Goal: Task Accomplishment & Management: Use online tool/utility

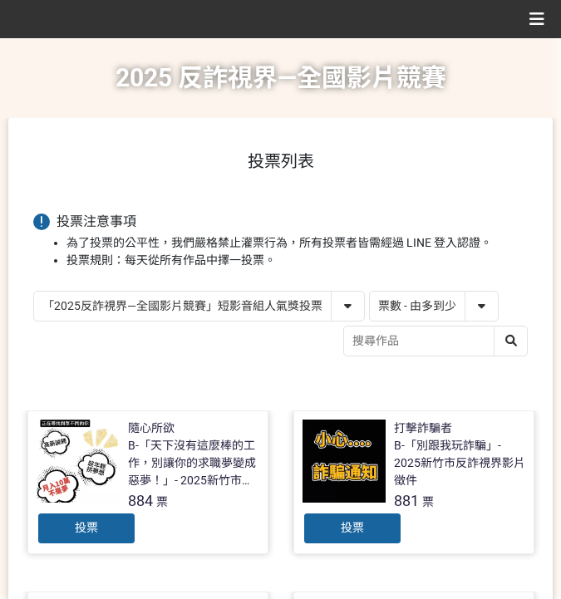
select select "vote"
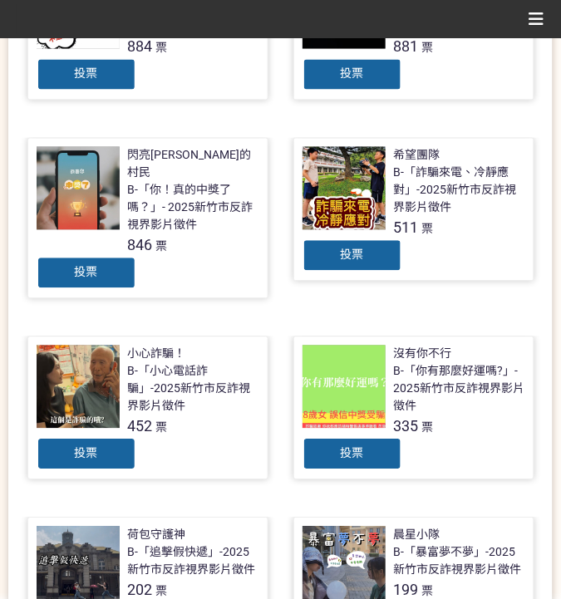
scroll to position [499, 0]
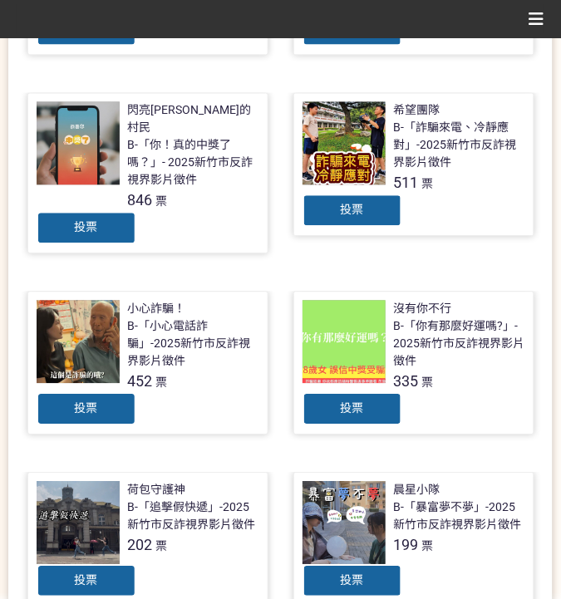
click at [343, 207] on span "投票" at bounding box center [351, 209] width 23 height 13
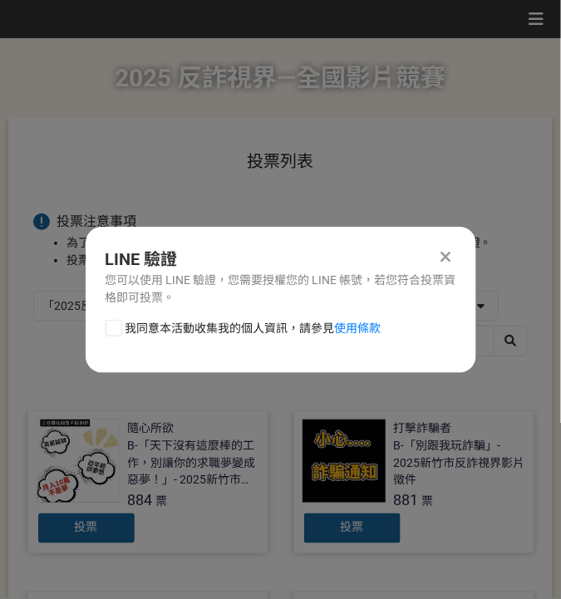
scroll to position [0, 0]
click at [173, 333] on span "我同意本活動收集我的個人資訊，請參見 使用條款" at bounding box center [253, 328] width 256 height 17
click at [117, 333] on input "我同意本活動收集我的個人資訊，請參見 使用條款" at bounding box center [111, 327] width 11 height 11
checkbox input "false"
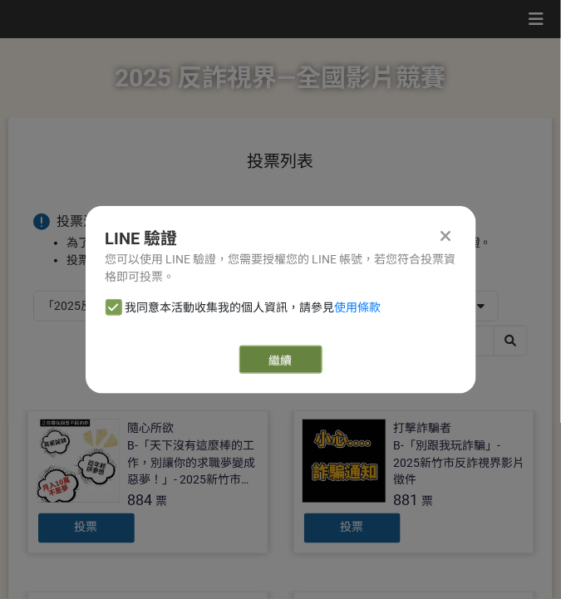
click at [280, 359] on link "繼續" at bounding box center [280, 359] width 83 height 28
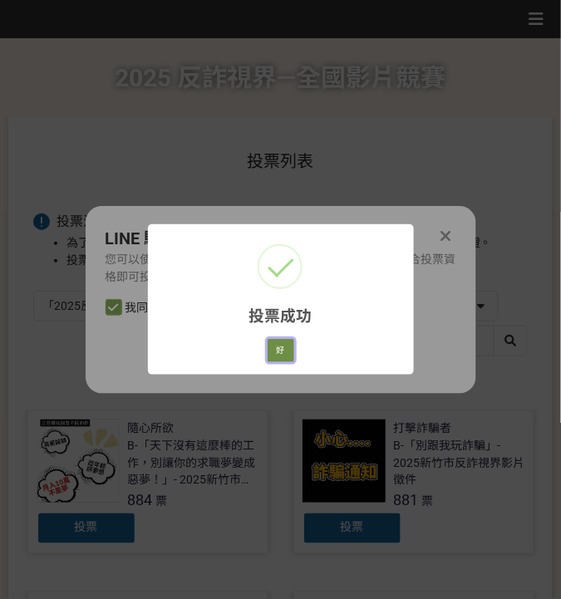
click at [281, 354] on button "好" at bounding box center [280, 350] width 27 height 23
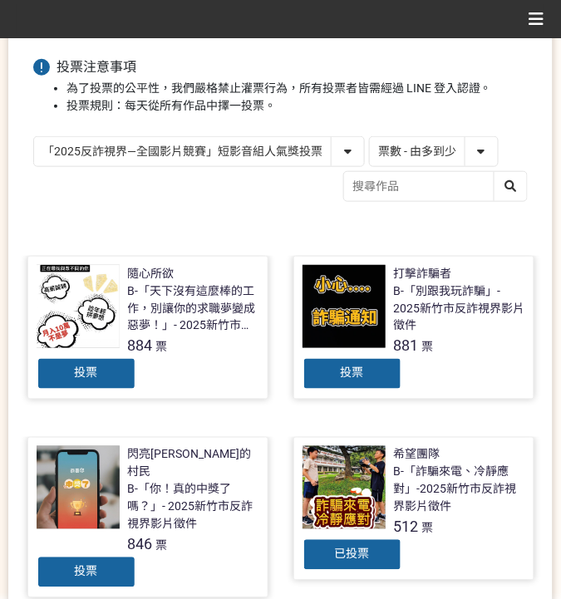
scroll to position [130, 0]
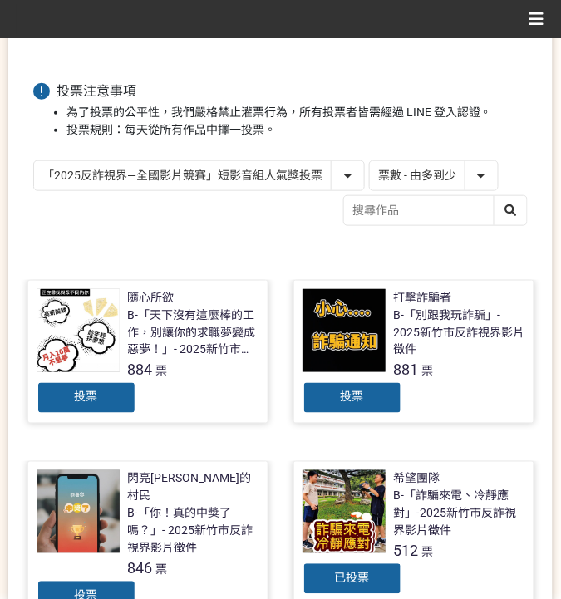
click at [257, 174] on select "「2025反詐視界—全國影片競賽」短影音組人氣獎投票 「2025反詐視界—全國影片競賽」短片組人氣獎投票" at bounding box center [199, 175] width 330 height 29
select select "13146"
click at [34, 161] on select "「2025反詐視界—全國影片競賽」短影音組人氣獎投票 「2025反詐視界—全國影片競賽」短片組人氣獎投票" at bounding box center [199, 175] width 330 height 29
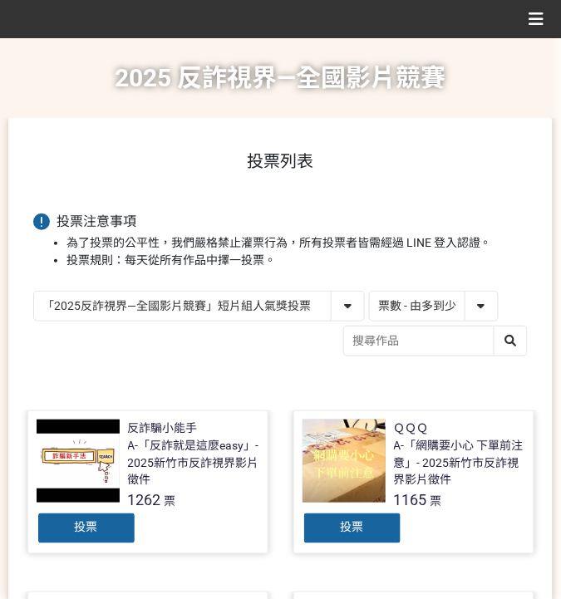
click at [363, 527] on span "投票" at bounding box center [351, 527] width 23 height 13
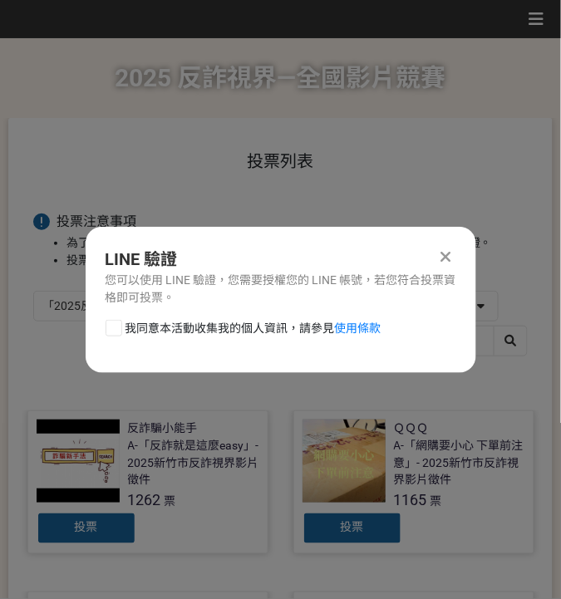
click at [130, 332] on span "我同意本活動收集我的個人資訊，請參見 使用條款" at bounding box center [253, 328] width 256 height 17
click at [117, 332] on input "我同意本活動收集我的個人資訊，請參見 使用條款" at bounding box center [111, 327] width 11 height 11
checkbox input "false"
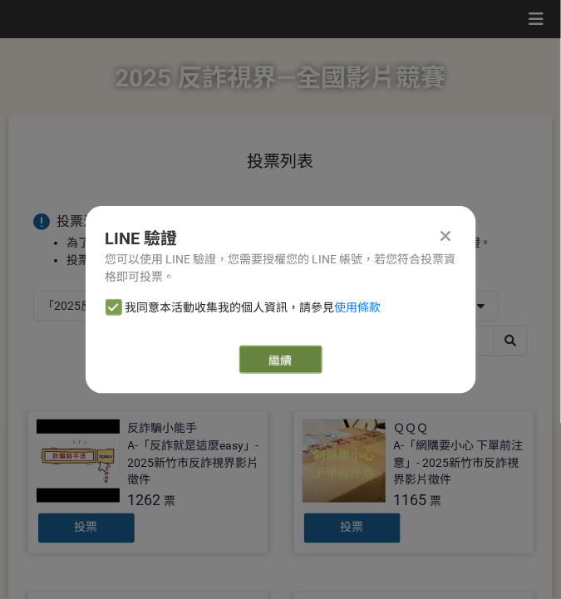
click at [267, 366] on link "繼續" at bounding box center [280, 359] width 83 height 28
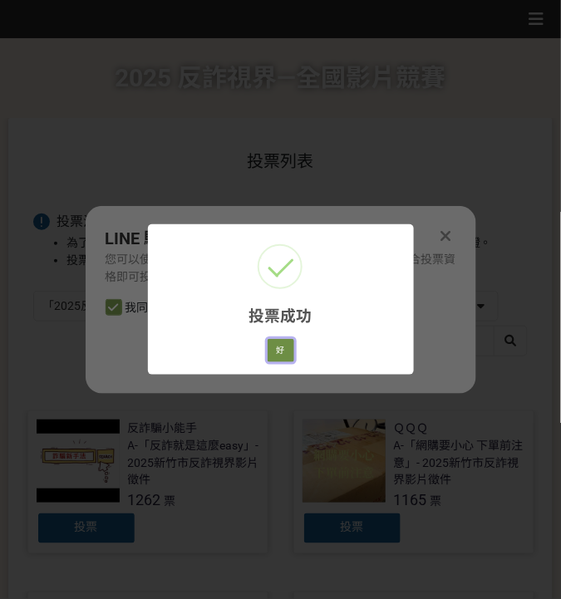
click at [277, 351] on button "好" at bounding box center [280, 350] width 27 height 23
